Goal: Transaction & Acquisition: Purchase product/service

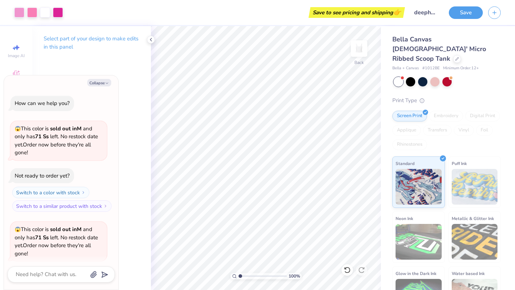
scroll to position [213, 0]
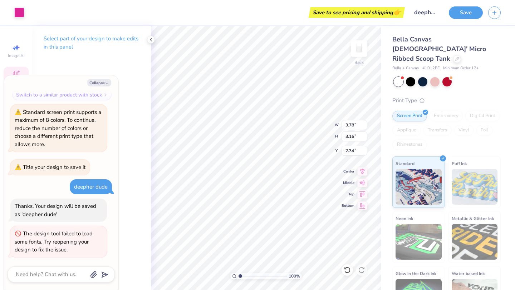
type textarea "x"
type input "2.73"
type textarea "x"
type input "3.07"
type textarea "x"
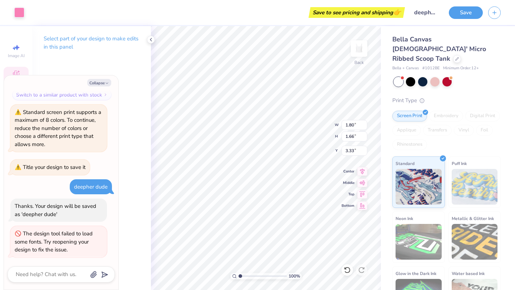
type input "7.63"
type textarea "x"
type input "1.80"
type input "1.66"
type input "3.39"
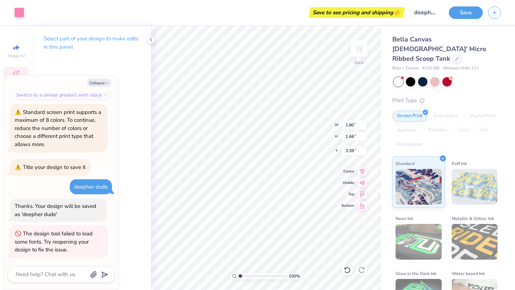
type textarea "x"
type input "3.21"
type textarea "x"
type input "7.63"
type textarea "x"
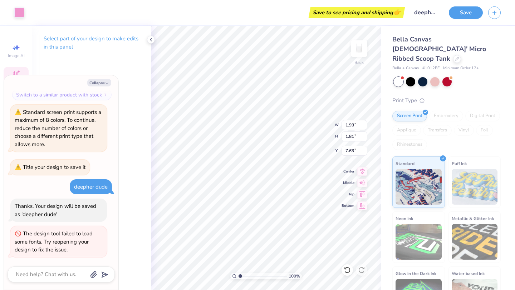
type input "1.80"
type input "1.66"
type input "3.21"
type textarea "x"
type input "2.39"
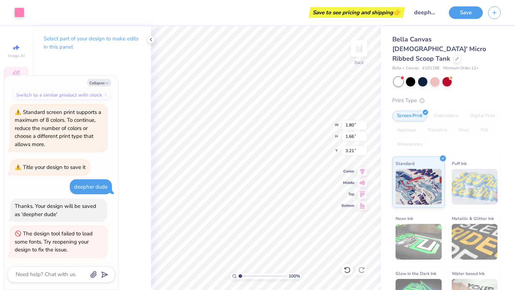
type input "2.21"
type input "2.67"
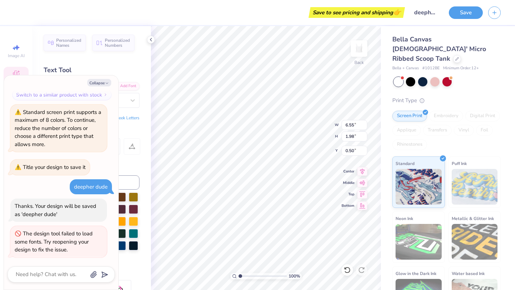
type textarea "x"
type input "0.69"
click at [298, 7] on div "Save to see pricing and shipping 👉" at bounding box center [229, 12] width 348 height 25
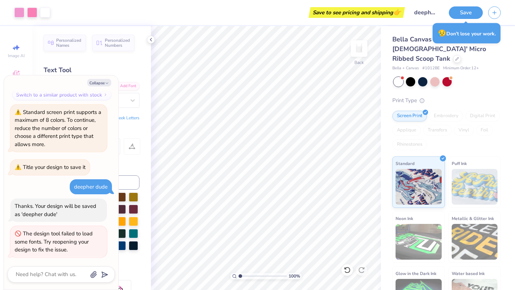
type textarea "x"
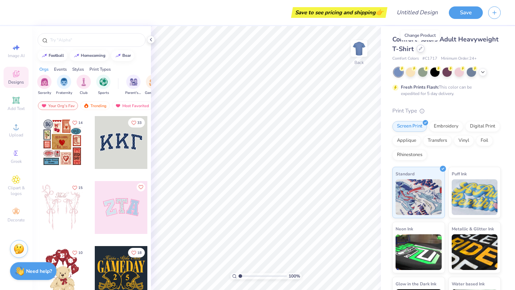
click at [423, 46] on div at bounding box center [421, 49] width 8 height 8
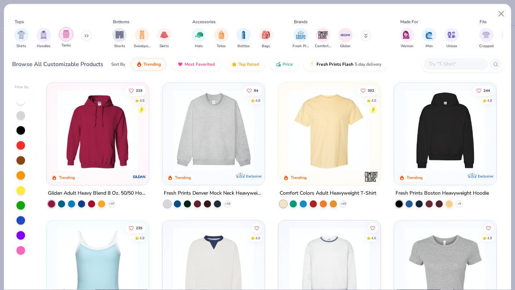
click at [64, 39] on div "filter for Tanks" at bounding box center [66, 34] width 14 height 14
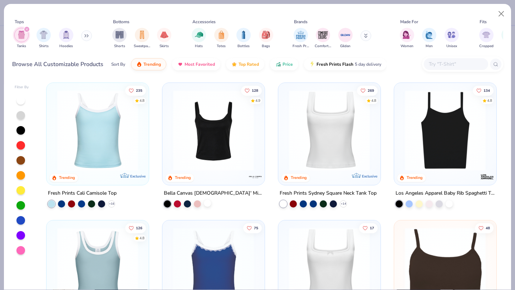
click at [206, 204] on div at bounding box center [207, 203] width 7 height 7
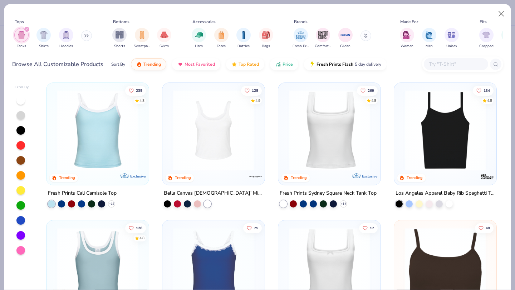
click at [217, 153] on img at bounding box center [214, 130] width 88 height 81
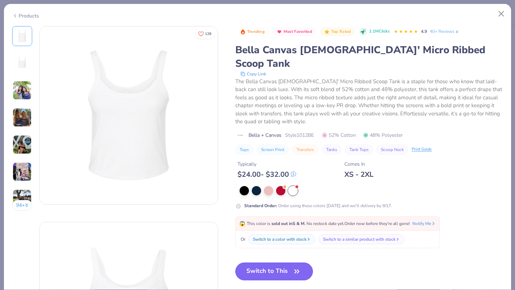
click at [266, 263] on button "Switch to This" at bounding box center [274, 272] width 78 height 18
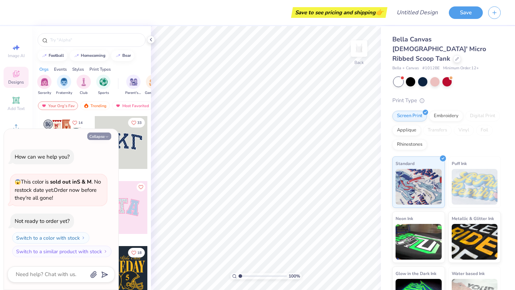
click at [102, 134] on button "Collapse" at bounding box center [99, 137] width 24 height 8
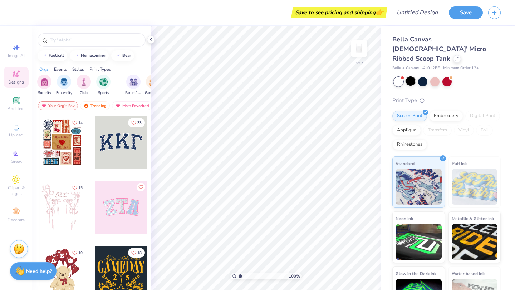
click at [410, 77] on div at bounding box center [410, 81] width 9 height 9
click at [422, 77] on div at bounding box center [422, 81] width 9 height 9
click at [432, 77] on div at bounding box center [434, 81] width 9 height 9
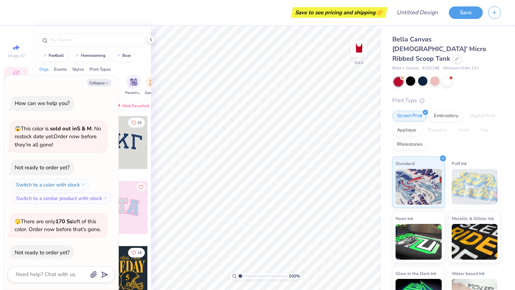
scroll to position [31, 0]
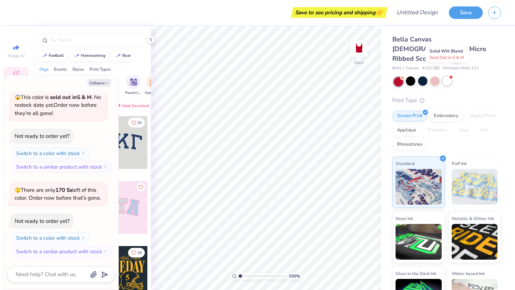
click at [446, 77] on div at bounding box center [446, 81] width 9 height 9
type textarea "x"
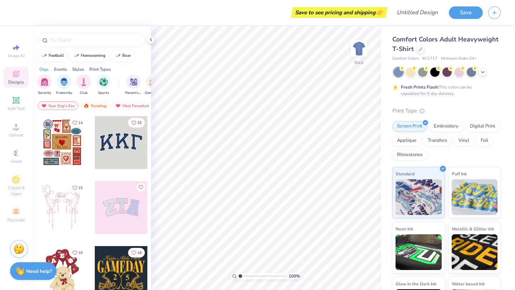
click at [417, 53] on div "Comfort Colors Adult Heavyweight T-Shirt" at bounding box center [446, 44] width 108 height 19
click at [420, 50] on div at bounding box center [421, 49] width 8 height 8
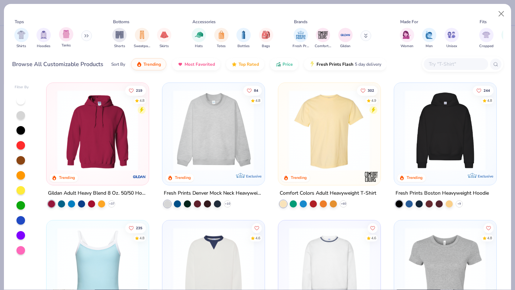
click at [69, 43] on div "Tanks" at bounding box center [66, 37] width 14 height 21
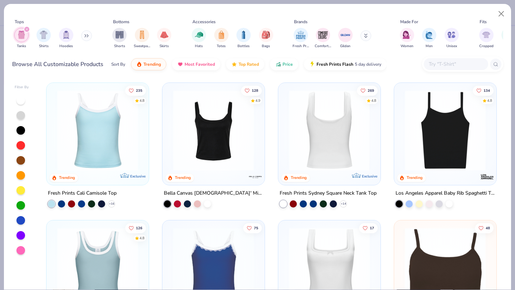
click at [323, 150] on div at bounding box center [329, 130] width 264 height 81
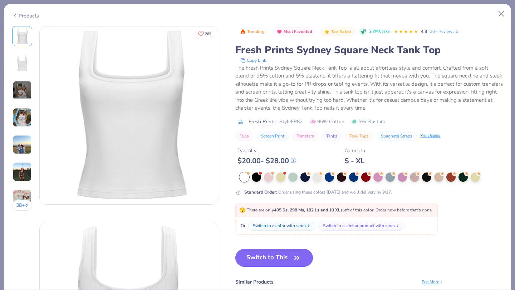
click at [268, 255] on button "Switch to This" at bounding box center [274, 258] width 78 height 18
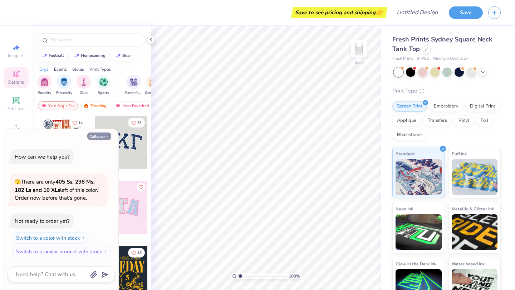
click at [105, 135] on icon "button" at bounding box center [107, 137] width 4 height 4
type textarea "x"
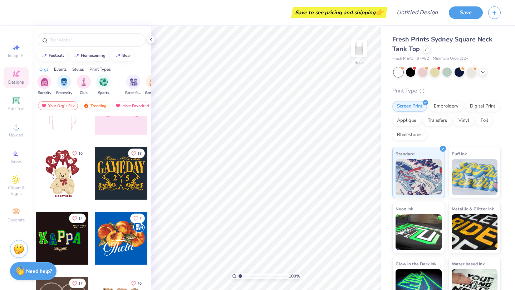
scroll to position [100, 0]
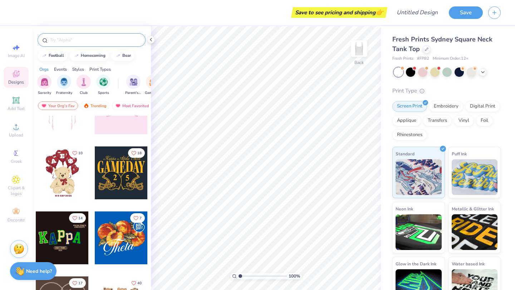
click at [105, 36] on div at bounding box center [92, 40] width 108 height 14
click at [105, 42] on input "text" at bounding box center [95, 39] width 92 height 7
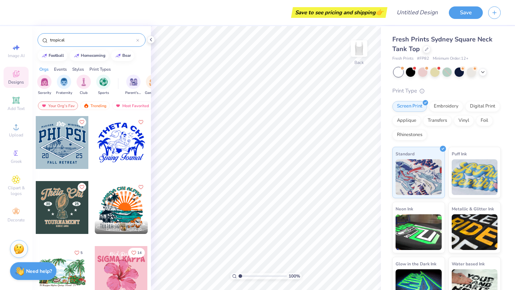
type input "tropical"
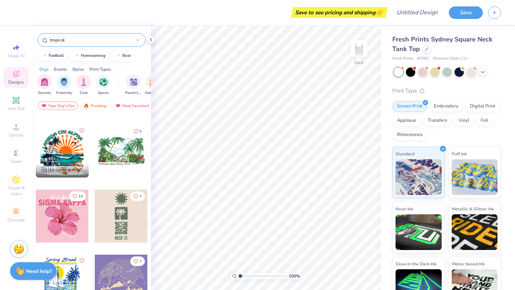
scroll to position [58, 0]
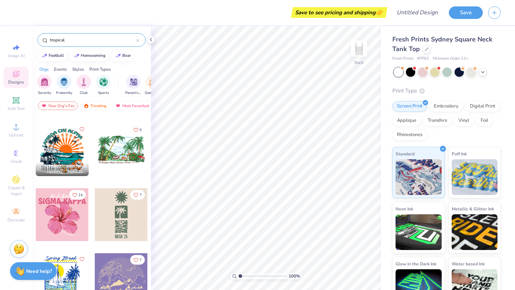
click at [56, 209] on div at bounding box center [62, 214] width 53 height 53
click at [57, 209] on div at bounding box center [9, 214] width 159 height 53
click at [480, 106] on div "Digital Print" at bounding box center [482, 105] width 35 height 11
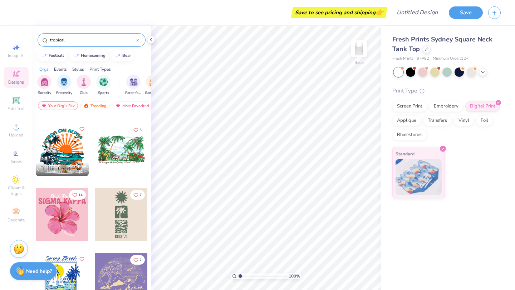
click at [65, 207] on div at bounding box center [62, 214] width 53 height 53
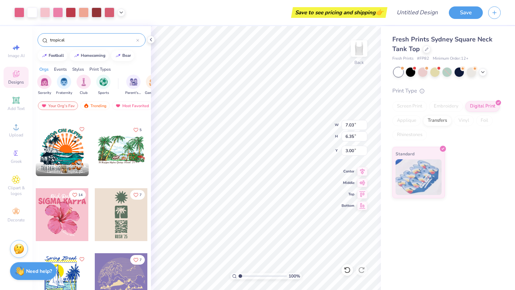
type input "1.62"
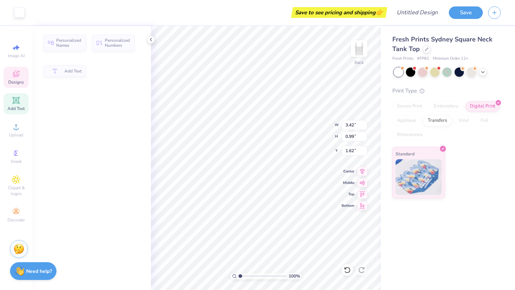
type input "3.42"
type input "0.99"
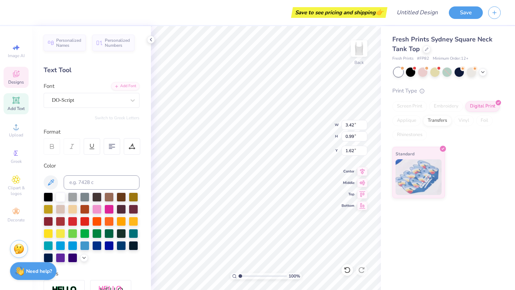
type textarea "B"
type textarea "2025"
type input "7.03"
type input "0.96"
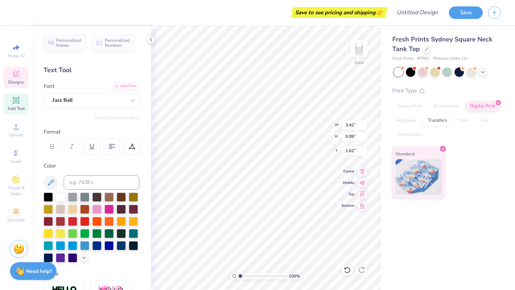
type input "2.28"
type textarea "S"
type textarea "DEEPHER DUDE"
type input "3.37"
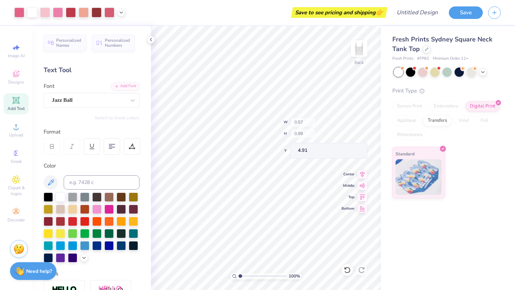
type input "4.91"
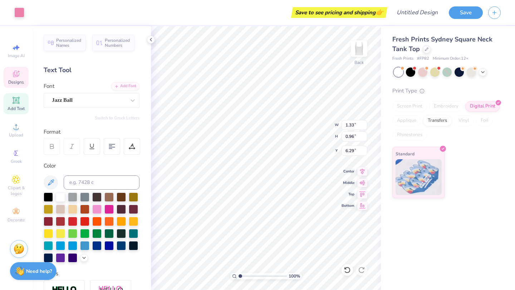
type input "1.33"
type input "0.96"
type input "6.71"
type input "0.78"
type input "0.67"
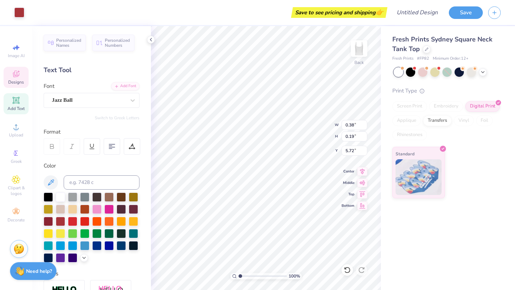
type input "4.38"
type input "0.27"
type input "0.07"
type input "4.20"
type input "0.14"
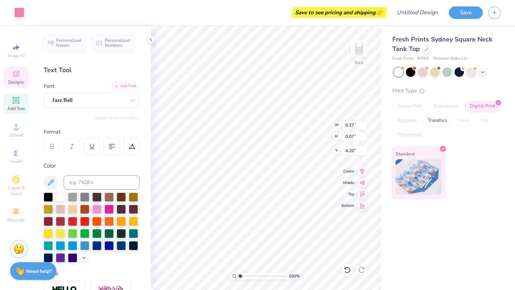
type input "0.04"
type input "0.82"
type input "1.66"
type input "3.37"
type input "0.36"
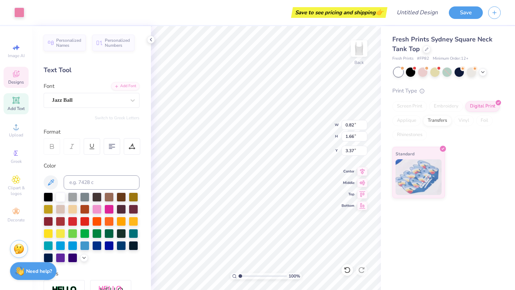
type input "0.32"
type input "4.44"
type input "7.03"
type input "0.89"
type input "1.96"
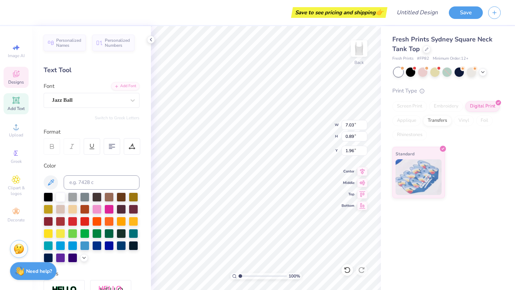
type input "1.83"
type input "0.59"
type input "1.20"
click at [382, 233] on div "Fresh Prints Sydney Square Neck Tank Top Fresh Prints # FP82 Minimum Order: 12 …" at bounding box center [448, 158] width 134 height 264
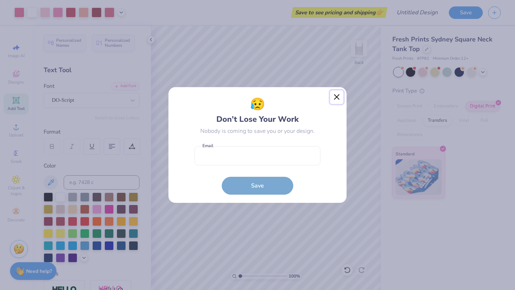
click at [337, 97] on button "Close" at bounding box center [337, 97] width 14 height 14
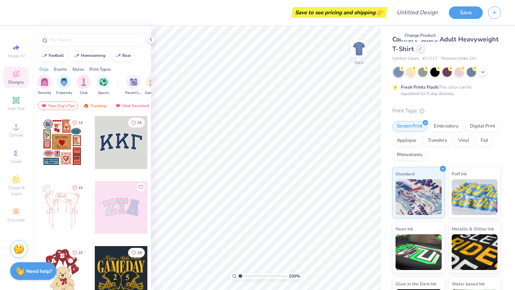
click at [420, 50] on icon at bounding box center [421, 49] width 4 height 4
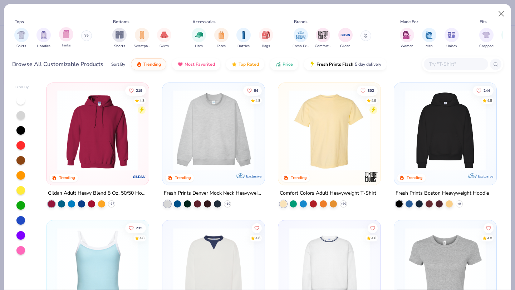
click at [70, 42] on div "Tanks" at bounding box center [66, 37] width 14 height 21
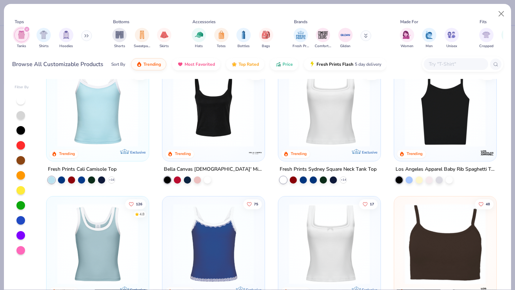
scroll to position [29, 0]
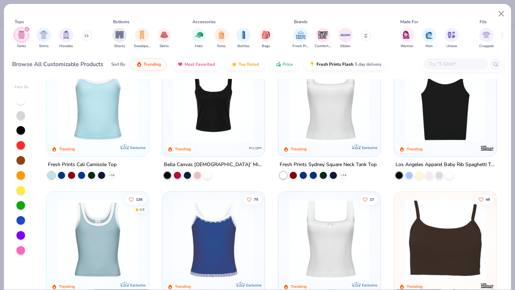
click at [125, 127] on img at bounding box center [98, 102] width 88 height 81
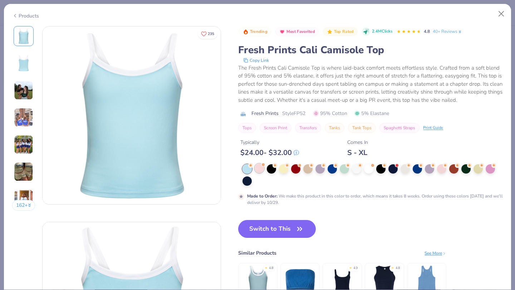
click at [256, 171] on div at bounding box center [259, 168] width 9 height 9
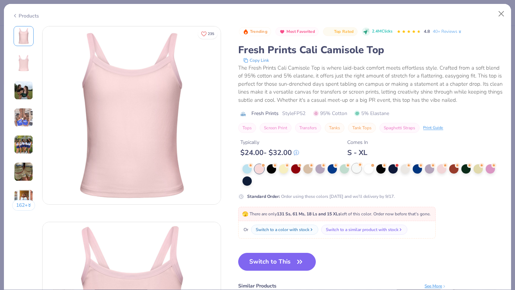
click at [355, 169] on div at bounding box center [356, 168] width 9 height 9
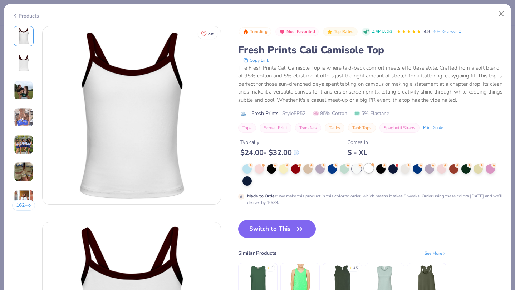
click at [368, 171] on div at bounding box center [368, 168] width 9 height 9
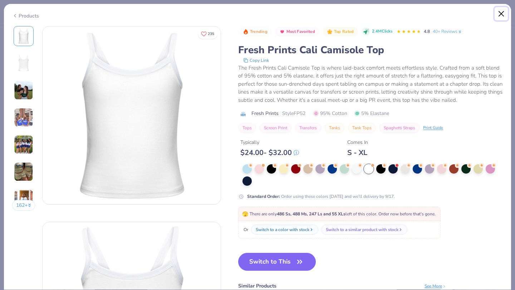
click at [504, 14] on button "Close" at bounding box center [502, 14] width 14 height 14
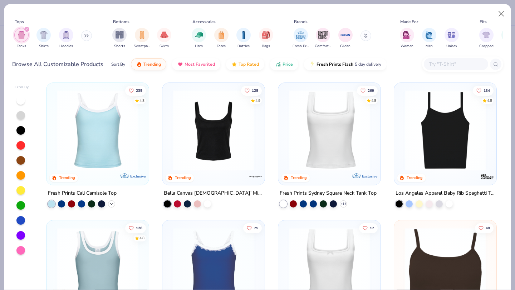
click at [110, 202] on icon at bounding box center [112, 204] width 6 height 6
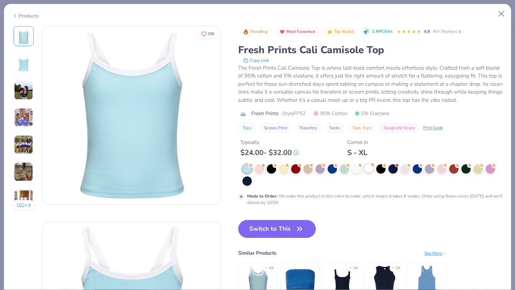
click at [371, 169] on div at bounding box center [368, 168] width 9 height 9
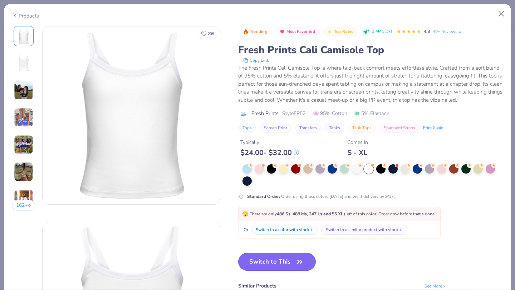
click at [266, 261] on button "Switch to This" at bounding box center [277, 262] width 78 height 18
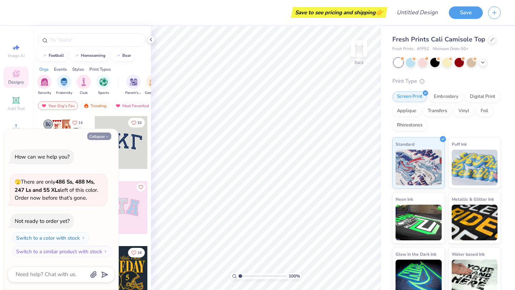
click at [95, 138] on button "Collapse" at bounding box center [99, 137] width 24 height 8
type textarea "x"
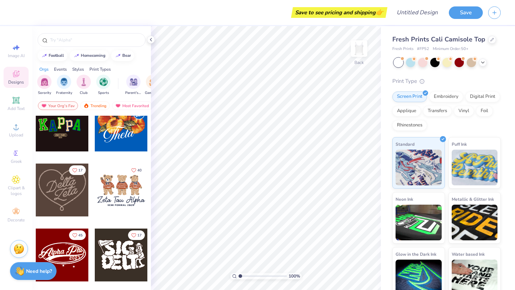
scroll to position [240, 0]
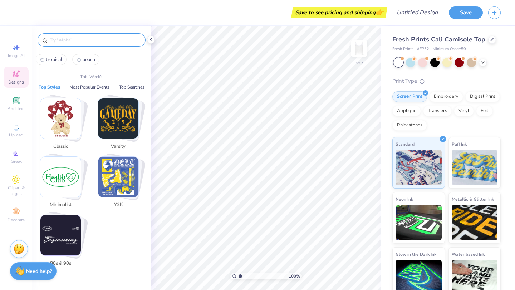
click at [106, 41] on input "text" at bounding box center [95, 39] width 92 height 7
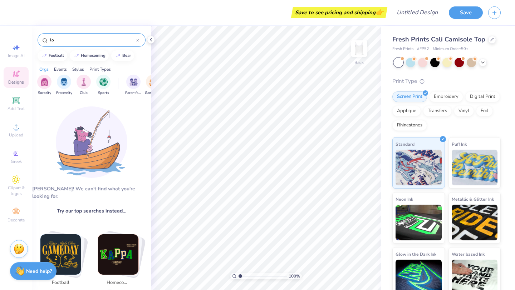
type input "l"
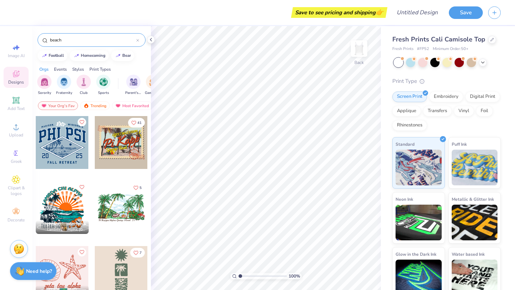
type input "beach"
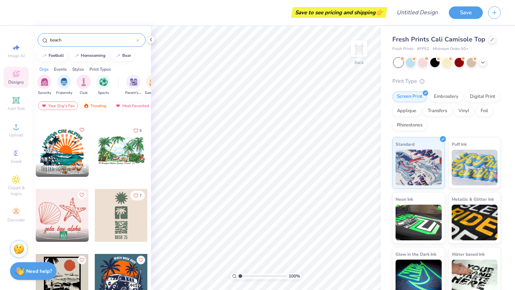
scroll to position [58, 0]
click at [59, 230] on span "[PERSON_NAME]" at bounding box center [62, 232] width 30 height 5
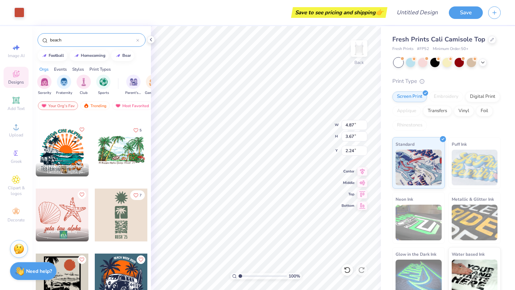
type input "2.24"
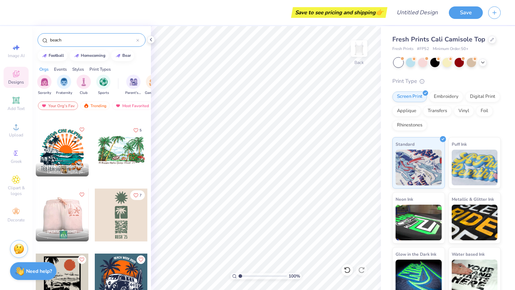
click at [75, 213] on div at bounding box center [61, 215] width 53 height 53
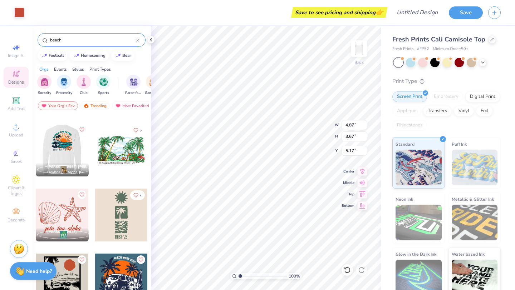
click at [107, 151] on div at bounding box center [121, 150] width 53 height 53
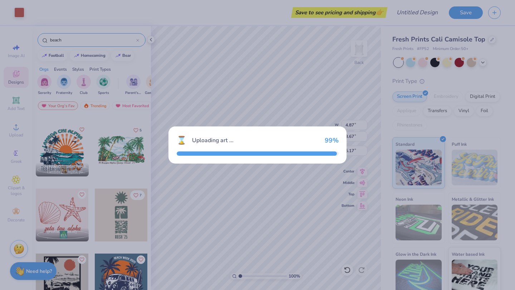
type input "8.54"
type input "5.11"
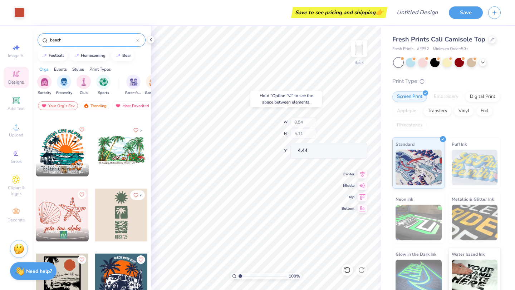
type input "1.52"
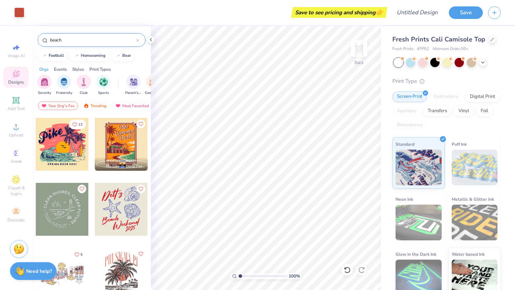
scroll to position [394, 0]
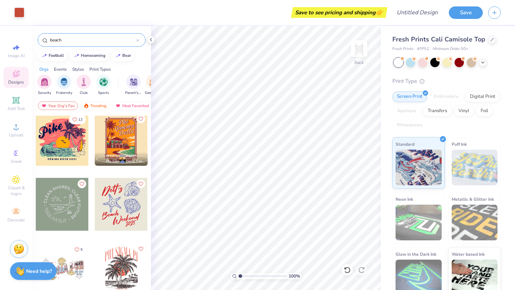
click at [117, 205] on div at bounding box center [121, 204] width 53 height 53
type input "1.31"
type input "4.87"
type input "3.67"
type input "8.59"
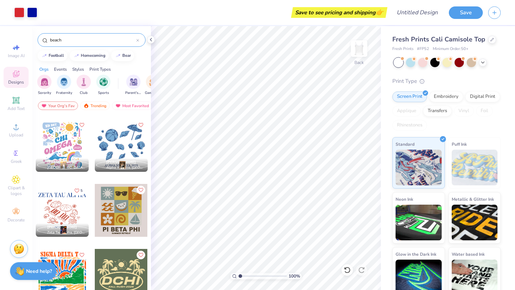
scroll to position [910, 0]
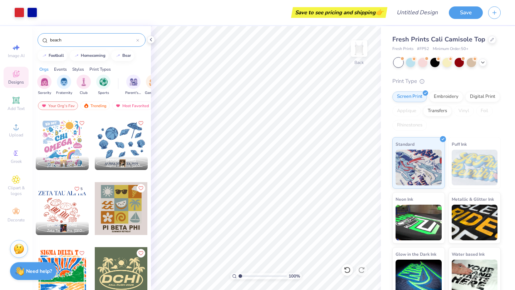
click at [53, 132] on div at bounding box center [62, 143] width 53 height 53
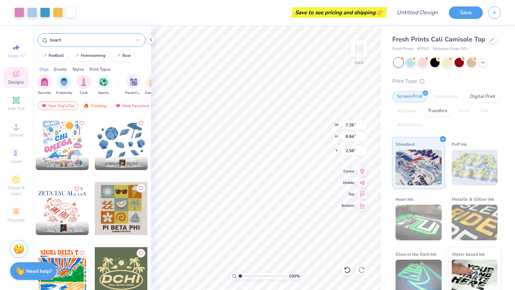
type input "4.91"
type input "5.24"
type input "6.17"
type input "0.25"
type input "7.35"
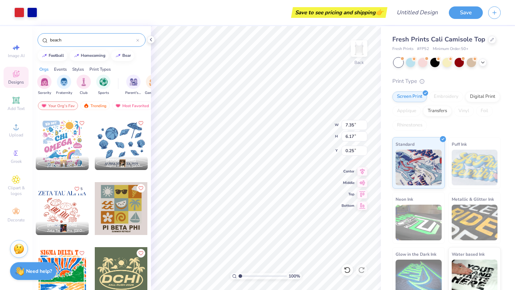
type input "8.84"
type input "4.91"
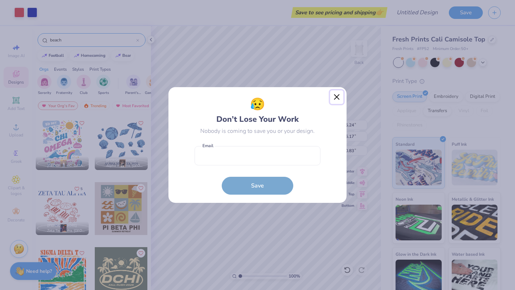
click at [337, 95] on button "Close" at bounding box center [337, 97] width 14 height 14
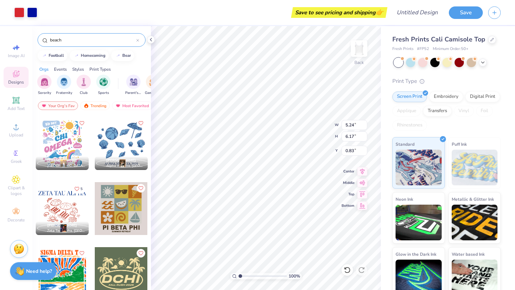
type input "1.14"
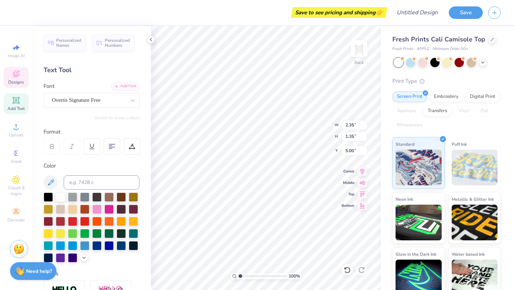
scroll to position [0, 0]
type textarea "D"
type input "2.87"
type input "1.75"
type input "1.39"
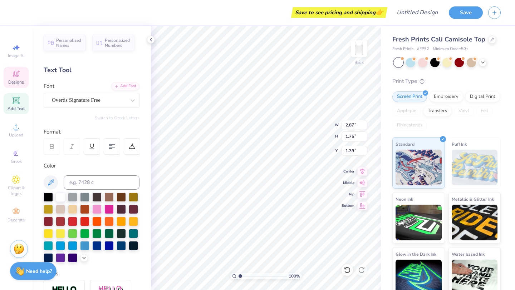
type textarea "D"
type input "3.62"
type input "1.63"
type input "5.37"
click at [151, 41] on icon at bounding box center [151, 40] width 6 height 6
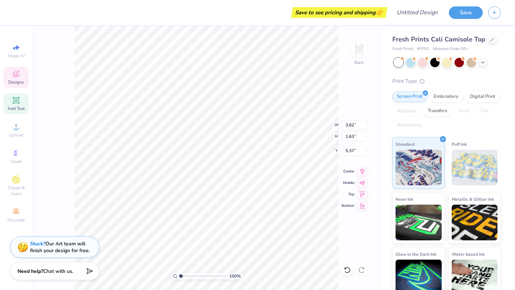
click at [23, 78] on div "Designs" at bounding box center [16, 77] width 25 height 21
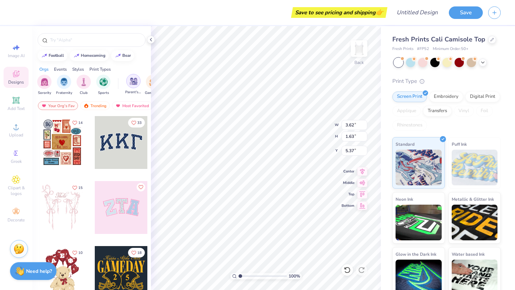
type input "2.24"
type input "2.14"
type input "3.48"
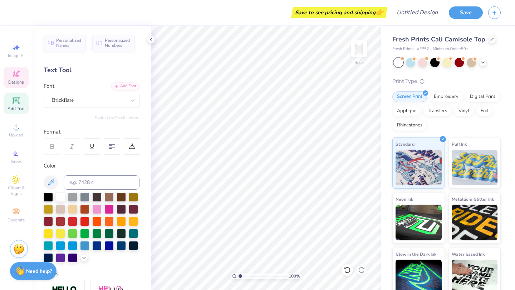
click at [19, 85] on div "Designs" at bounding box center [16, 77] width 25 height 21
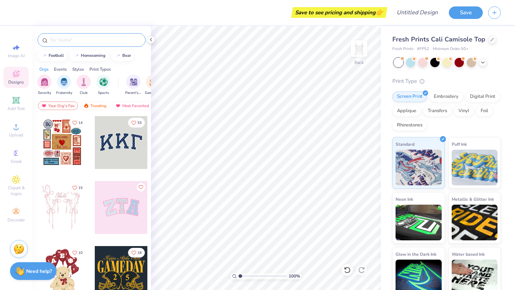
click at [78, 37] on input "text" at bounding box center [95, 39] width 92 height 7
type input "beach"
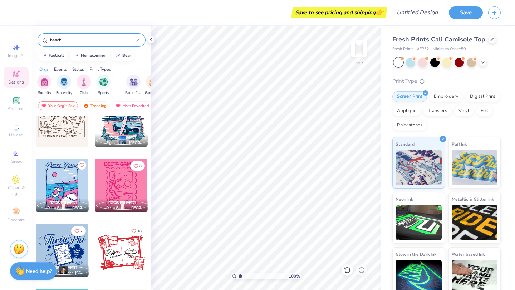
scroll to position [1781, 0]
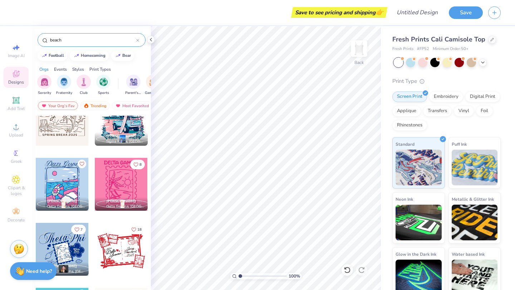
click at [75, 190] on div at bounding box center [62, 184] width 53 height 53
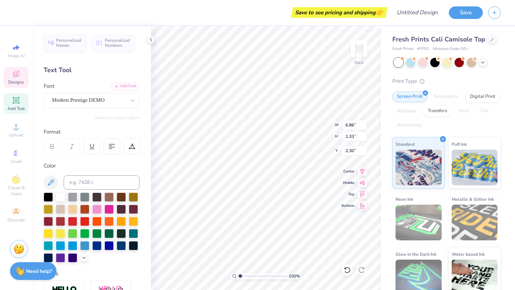
scroll to position [0, 0]
type textarea "Deepher Dude"
type input "5.91"
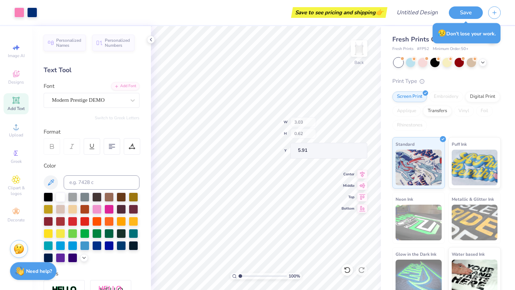
type input "3.77"
type input "2.88"
type input "8.35"
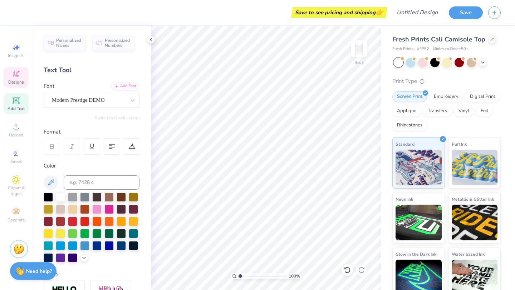
click at [16, 80] on span "Designs" at bounding box center [16, 82] width 16 height 6
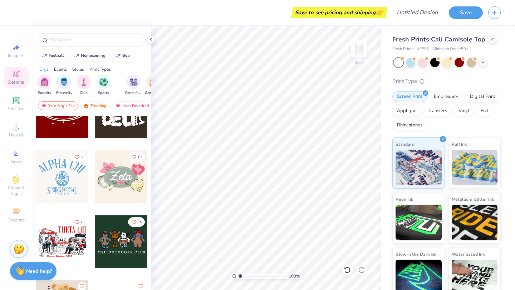
scroll to position [357, 0]
click at [118, 186] on div at bounding box center [121, 176] width 53 height 53
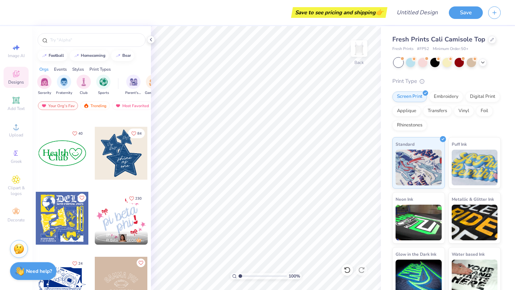
scroll to position [907, 0]
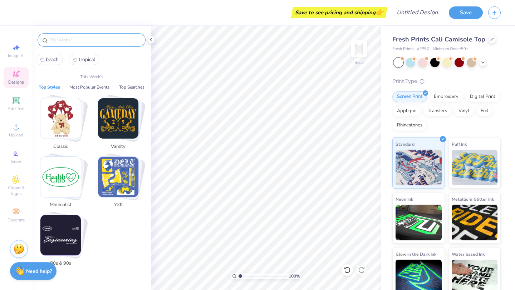
click at [117, 41] on input "text" at bounding box center [95, 39] width 92 height 7
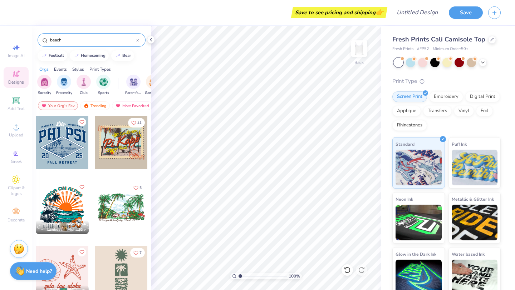
type input "beach"
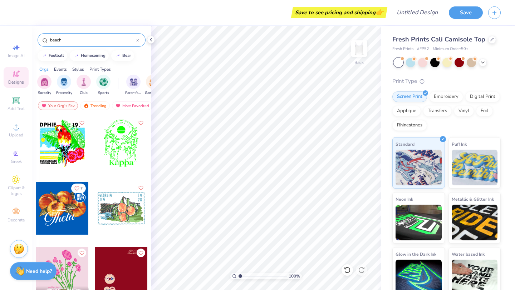
scroll to position [3711, 0]
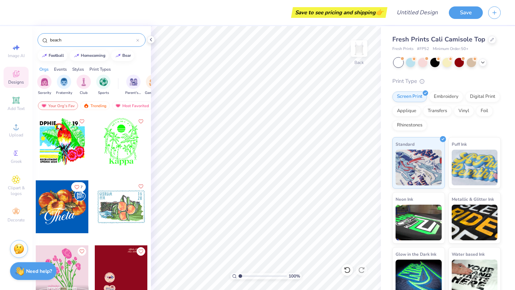
click at [135, 43] on input "beach" at bounding box center [92, 39] width 87 height 7
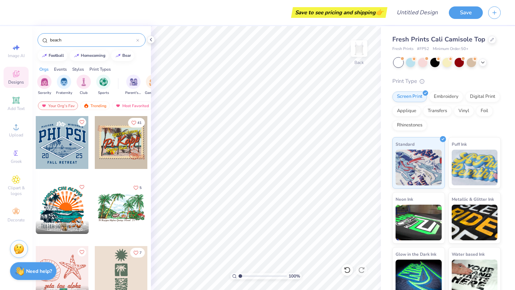
click at [138, 41] on icon at bounding box center [137, 40] width 3 height 3
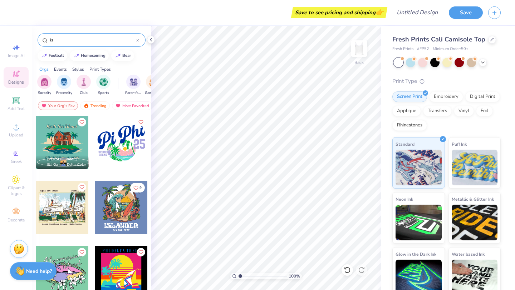
type input "i"
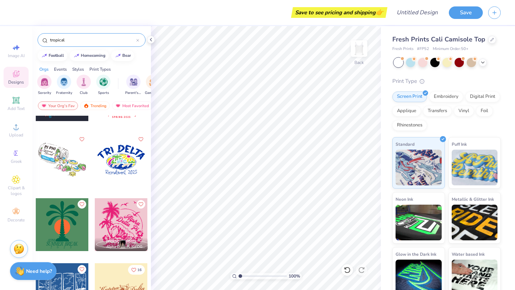
scroll to position [764, 0]
type input "tropical"
click at [121, 212] on div at bounding box center [121, 224] width 53 height 53
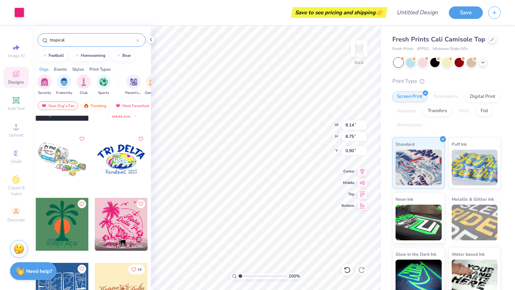
type input "0.88"
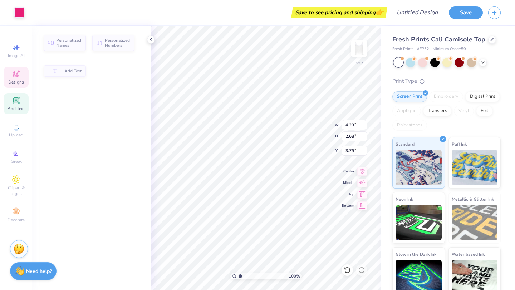
type input "4.23"
type input "2.68"
type input "3.79"
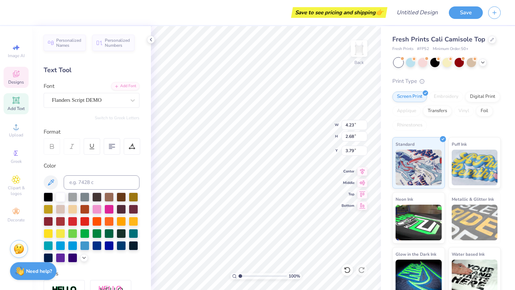
scroll to position [0, 0]
type textarea "D"
type textarea "z"
type textarea "Dude 2025"
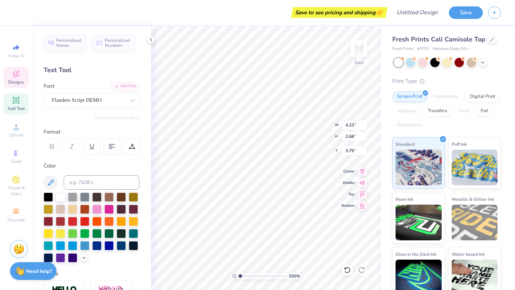
type input "3.04"
type input "2.04"
type input "3.38"
type textarea "Deepher"
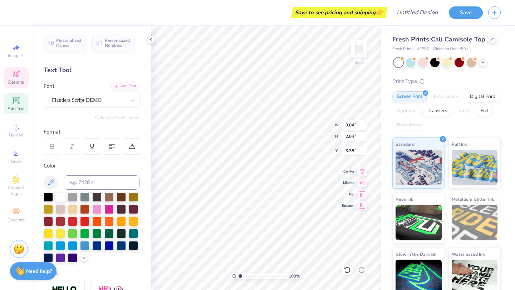
scroll to position [0, 1]
type input "3.30"
type input "0.81"
type input "8.63"
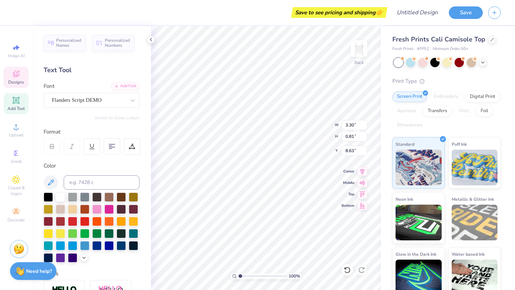
type textarea "T"
type textarea "ANAD"
type input "8.69"
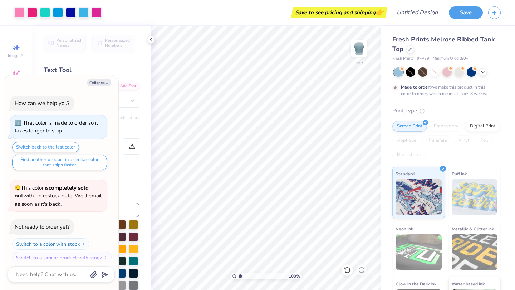
scroll to position [41, 0]
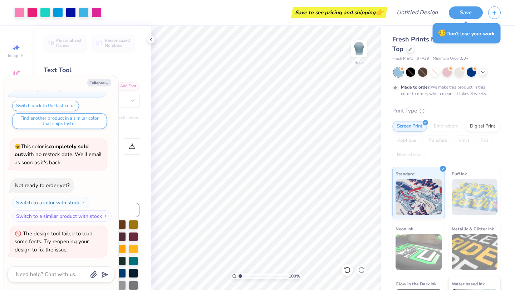
type textarea "x"
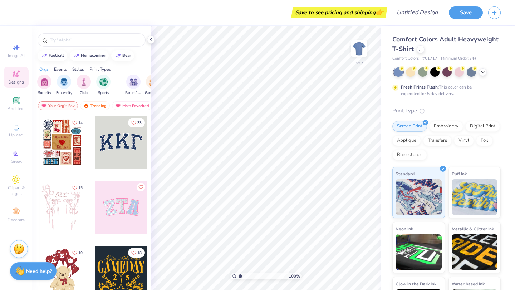
click at [421, 53] on div "Comfort Colors Adult Heavyweight T-Shirt" at bounding box center [446, 44] width 108 height 19
click at [421, 49] on icon at bounding box center [421, 49] width 4 height 4
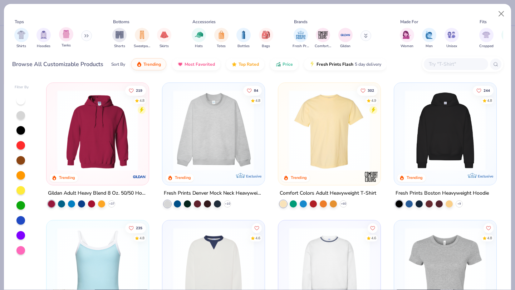
click at [65, 44] on span "Tanks" at bounding box center [66, 45] width 9 height 5
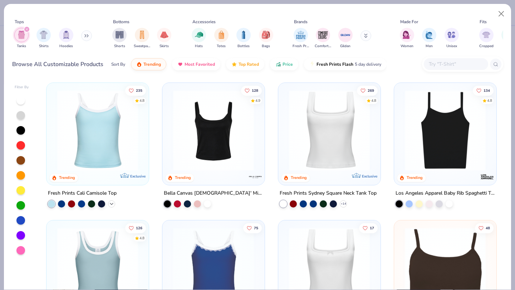
click at [111, 202] on icon at bounding box center [112, 204] width 6 height 6
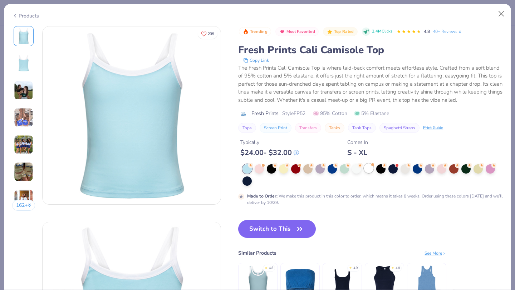
click at [368, 169] on div at bounding box center [368, 168] width 9 height 9
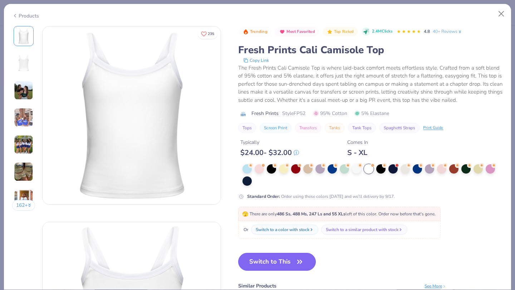
click at [279, 267] on button "Switch to This" at bounding box center [277, 262] width 78 height 18
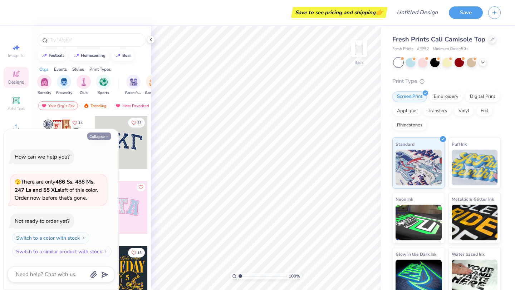
click at [109, 136] on icon "button" at bounding box center [107, 137] width 4 height 4
type textarea "x"
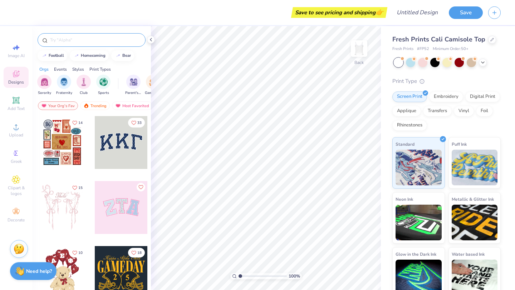
click at [99, 41] on input "text" at bounding box center [95, 39] width 92 height 7
type input "beach"
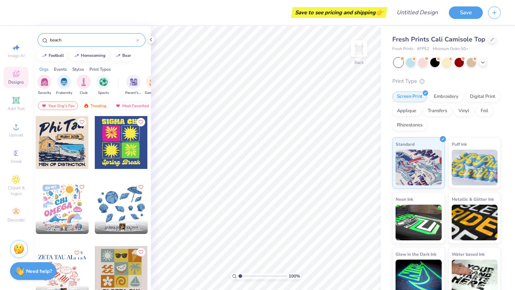
scroll to position [848, 0]
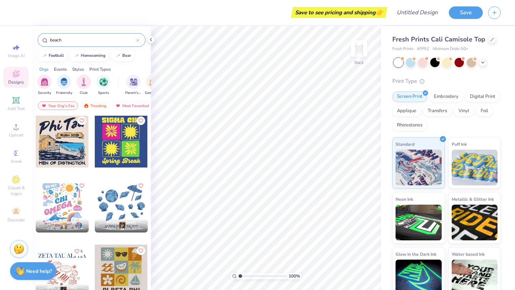
click at [66, 209] on div at bounding box center [62, 206] width 53 height 53
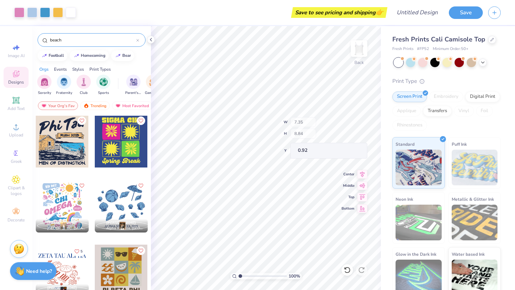
type input "0.93"
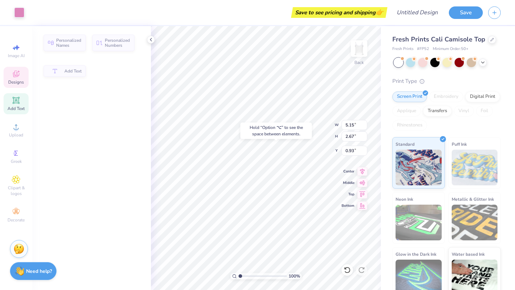
type input "5.15"
type input "2.67"
type input "4.33"
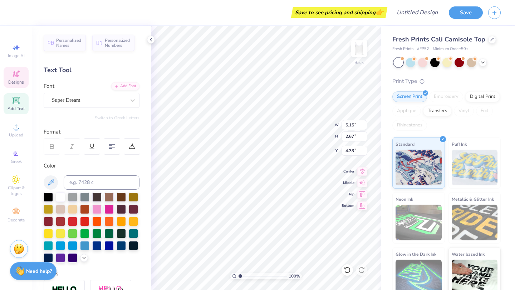
scroll to position [0, 0]
type textarea "DUDE"
type input "2.34"
type input "1.54"
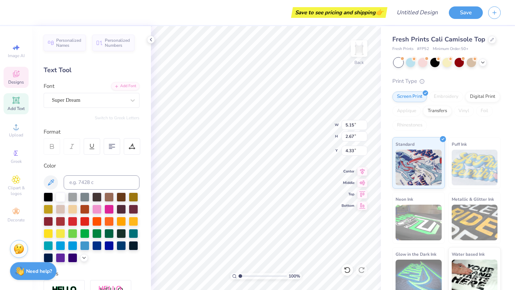
type input "3.36"
type textarea "DEEPHER"
type textarea "B"
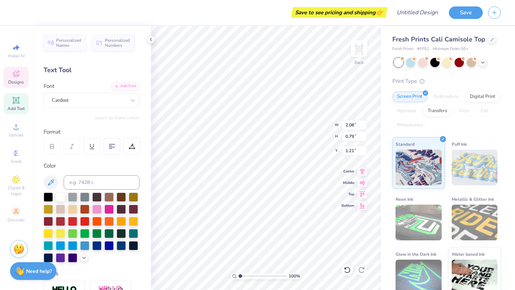
type textarea "2025"
type input "3.25"
type input "0.88"
type input "8.34"
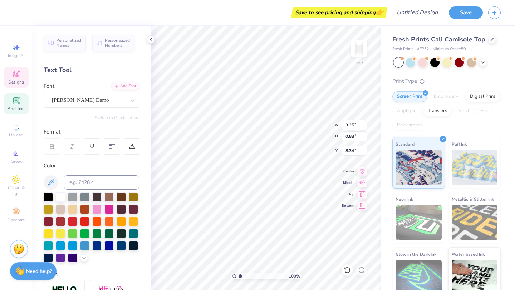
type textarea "C"
type textarea "DPHIE"
type textarea "D"
type textarea "DPHIE state"
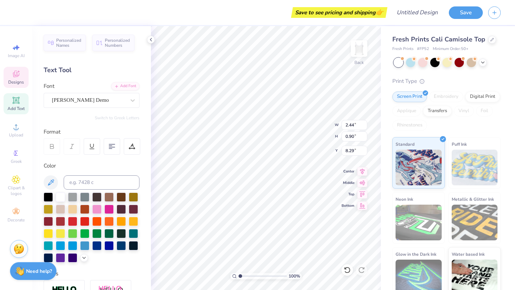
type input "5.52"
type input "6.77"
type input "3.32"
type input "8.46"
type input "1.69"
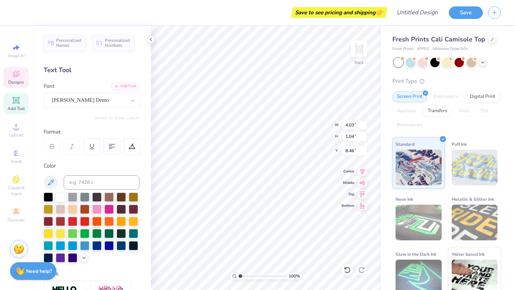
type input "0.55"
type input "9.23"
type textarea "ANAD"
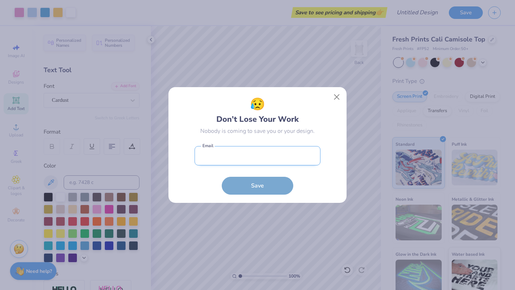
click at [238, 150] on input "email" at bounding box center [258, 156] width 126 height 20
type input "[EMAIL_ADDRESS][DOMAIN_NAME]"
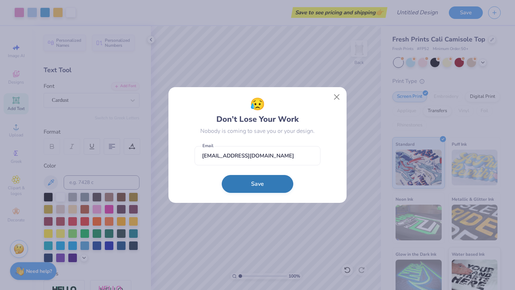
click at [246, 187] on button "Save" at bounding box center [258, 184] width 72 height 18
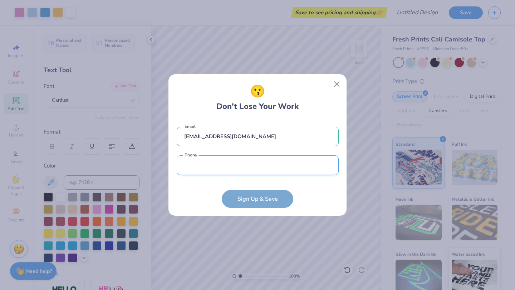
click at [246, 174] on input "tel" at bounding box center [258, 166] width 162 height 20
type input "[PHONE_NUMBER]"
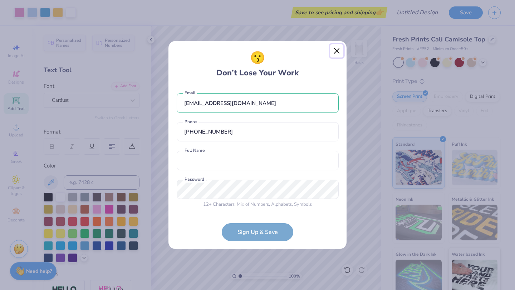
click at [333, 56] on button "Close" at bounding box center [337, 51] width 14 height 14
